Goal: Find specific page/section: Find specific page/section

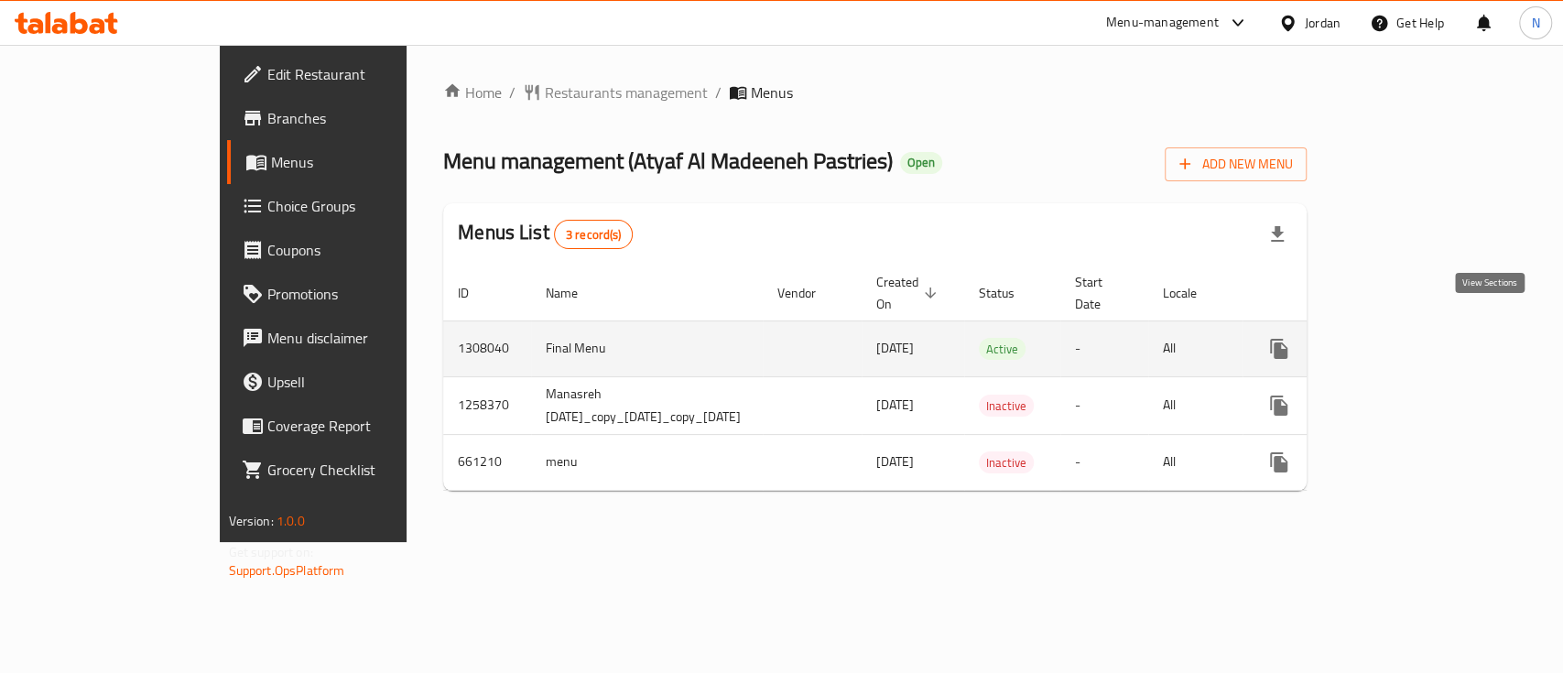
click at [1433, 328] on link "enhanced table" at bounding box center [1411, 349] width 44 height 44
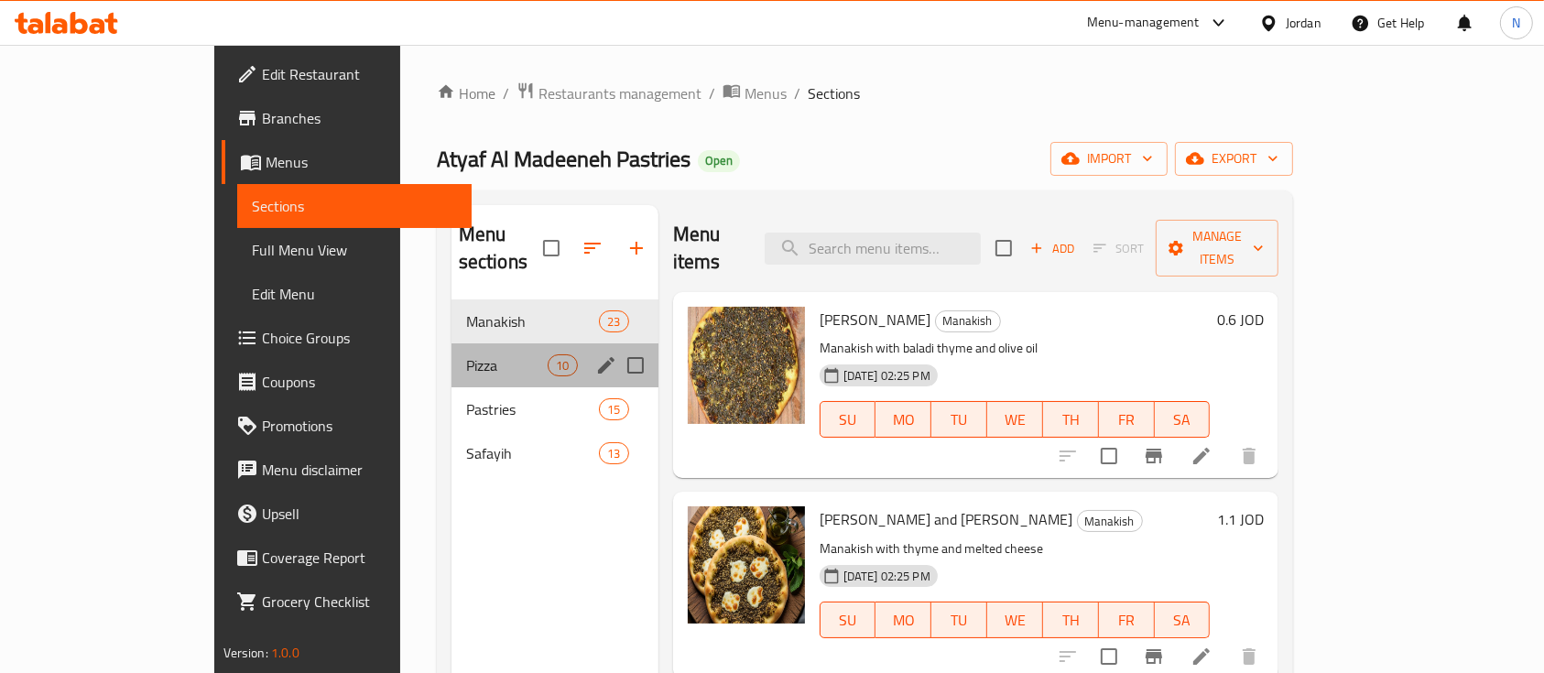
click at [452, 348] on div "Pizza 10" at bounding box center [555, 365] width 207 height 44
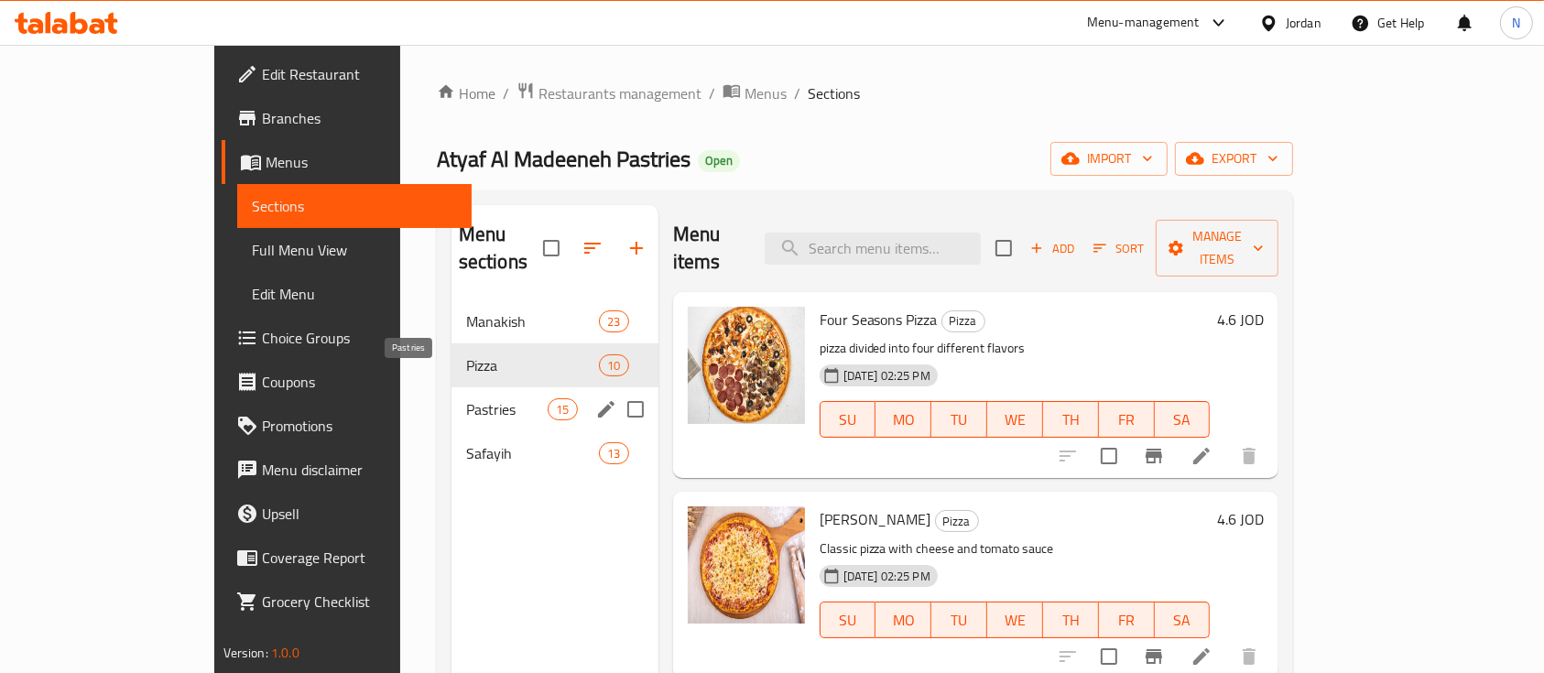
click at [466, 398] on span "Pastries" at bounding box center [507, 409] width 82 height 22
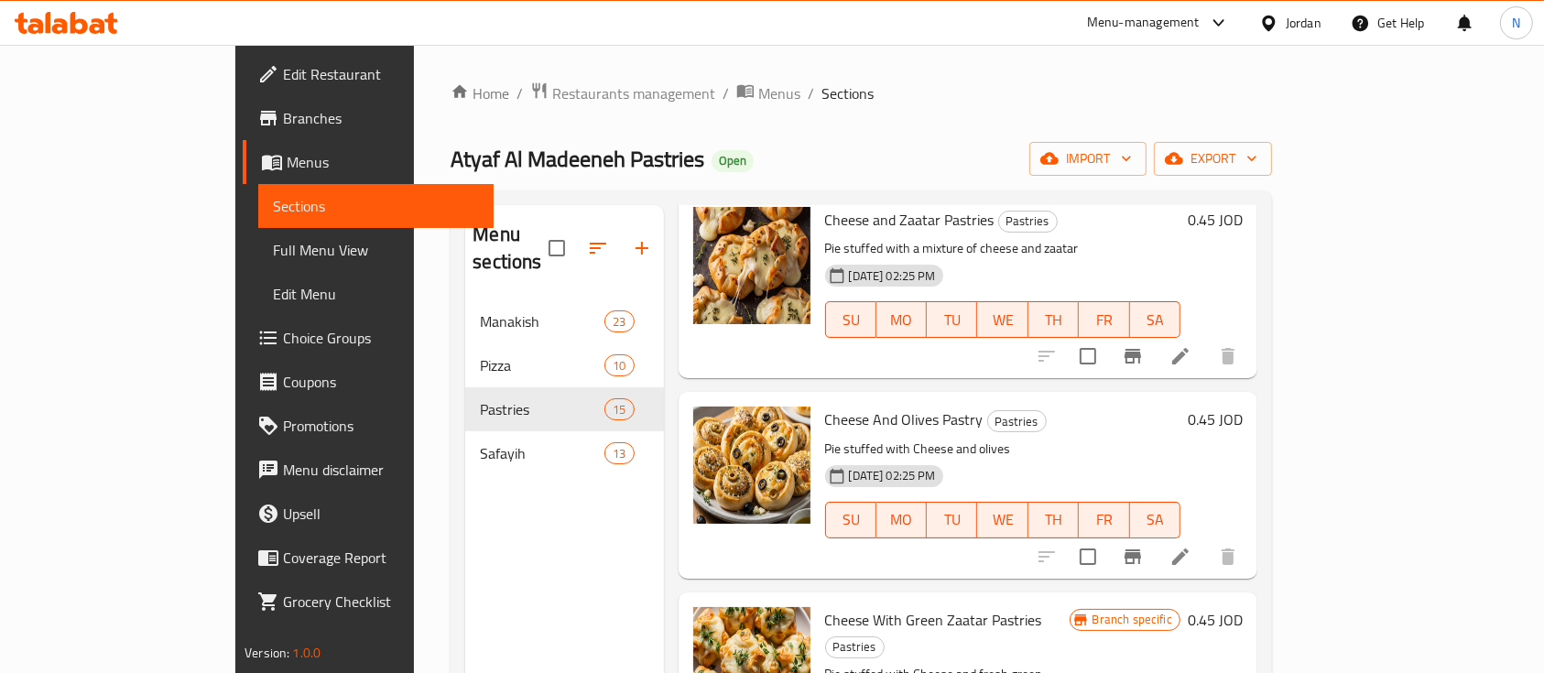
scroll to position [733, 0]
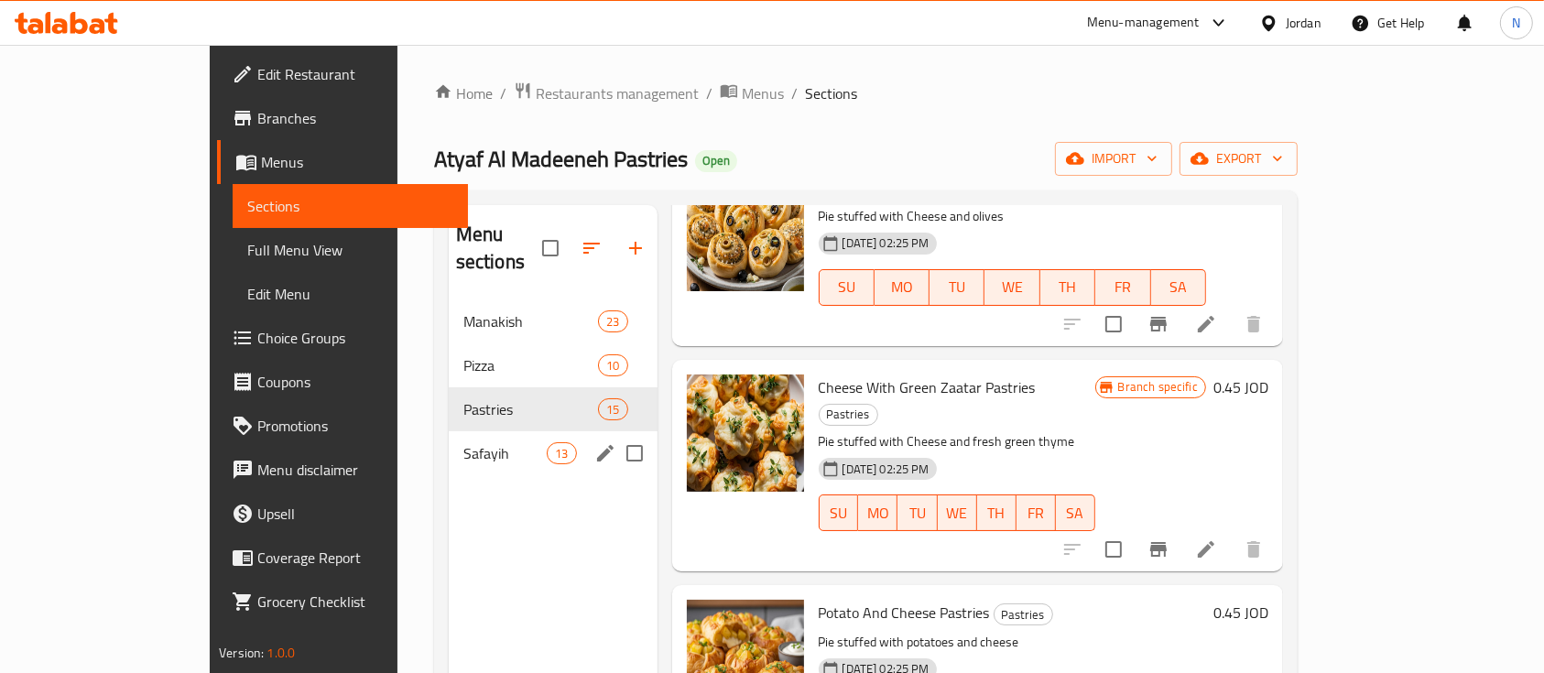
click at [449, 431] on div "Safayih 13" at bounding box center [553, 453] width 209 height 44
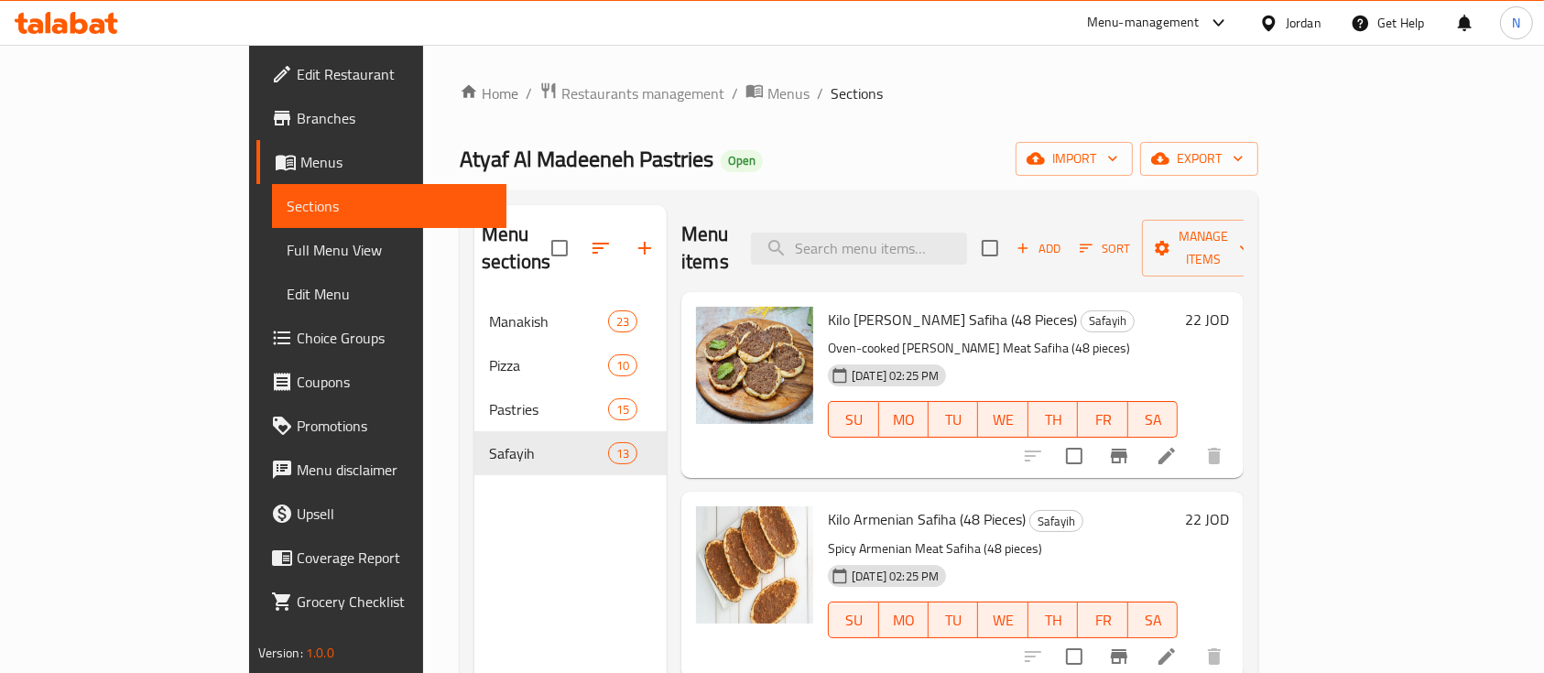
click at [460, 153] on span "Atyaf Al Madeeneh Pastries" at bounding box center [587, 158] width 254 height 41
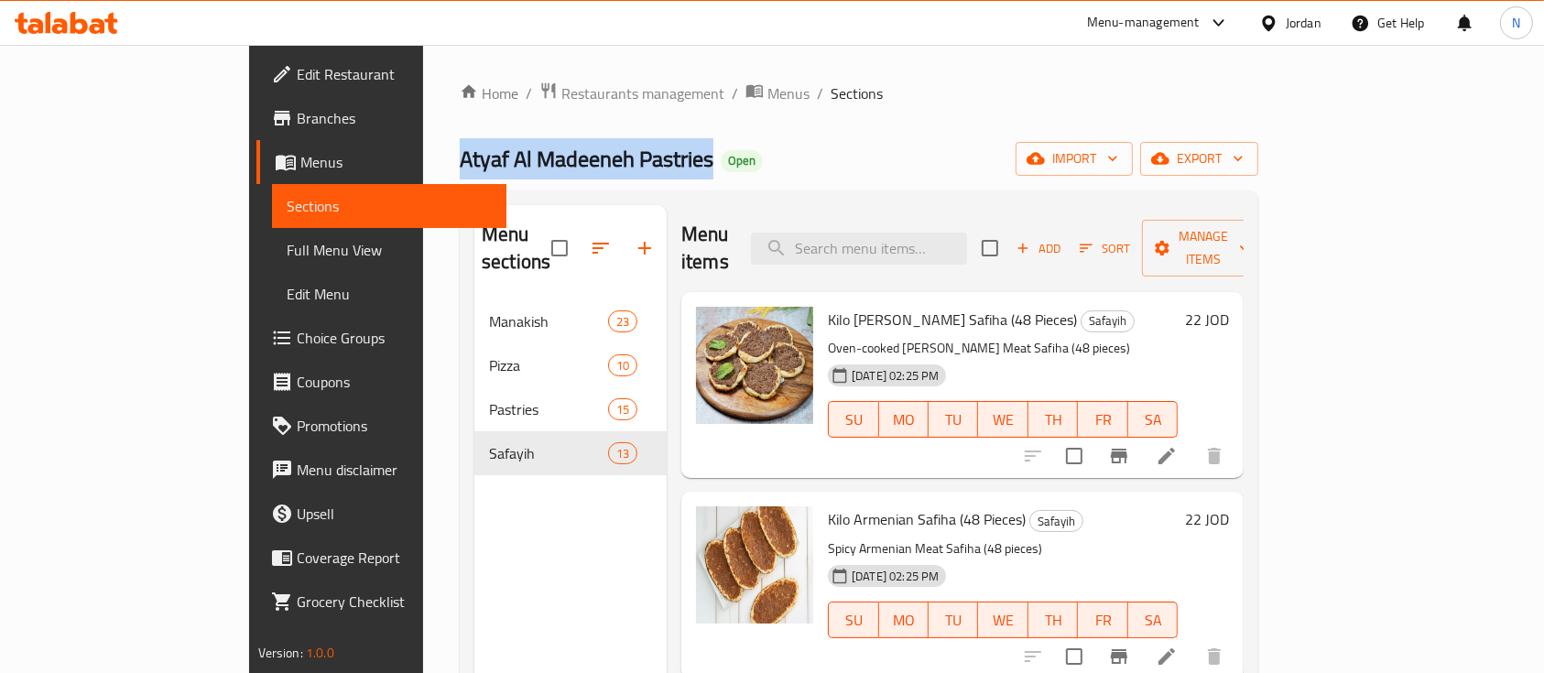
click at [460, 153] on span "Atyaf Al Madeeneh Pastries" at bounding box center [587, 158] width 254 height 41
click at [90, 33] on div at bounding box center [66, 23] width 103 height 22
